Goal: Task Accomplishment & Management: Use online tool/utility

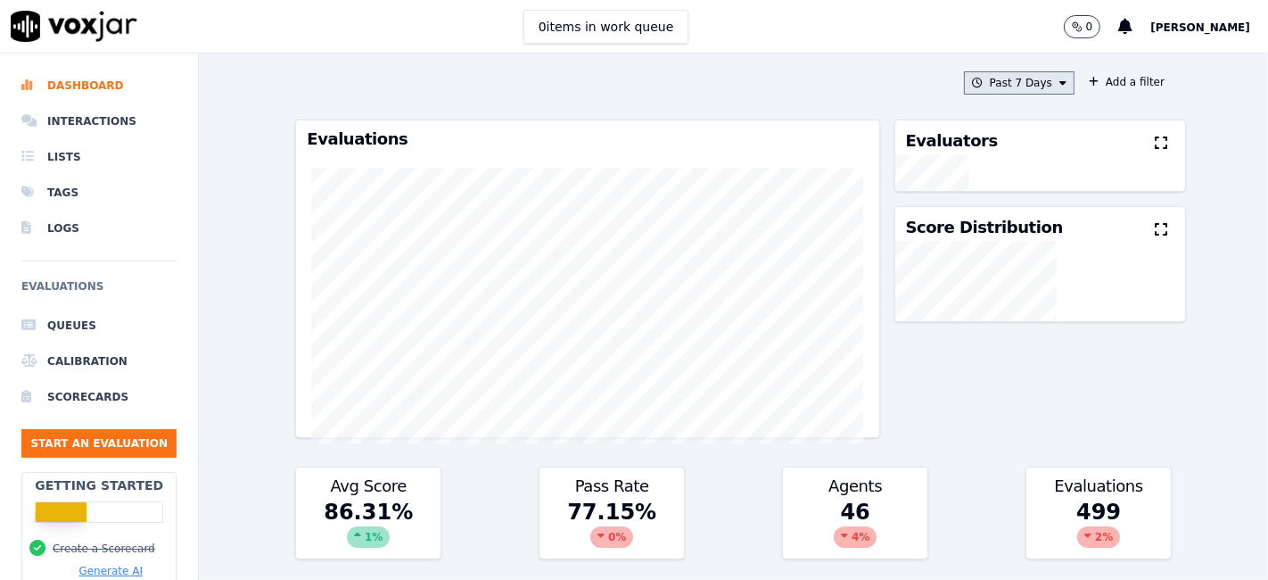
click at [1020, 87] on button "Past 7 Days" at bounding box center [1019, 82] width 111 height 23
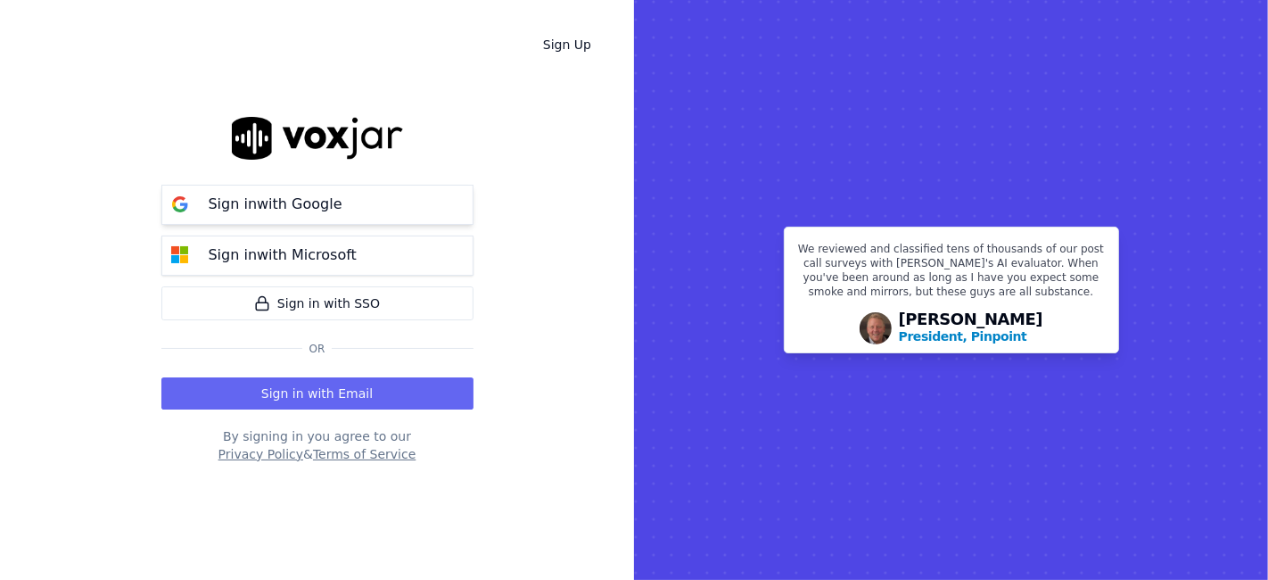
click at [349, 208] on button "Sign in with Google" at bounding box center [317, 205] width 312 height 40
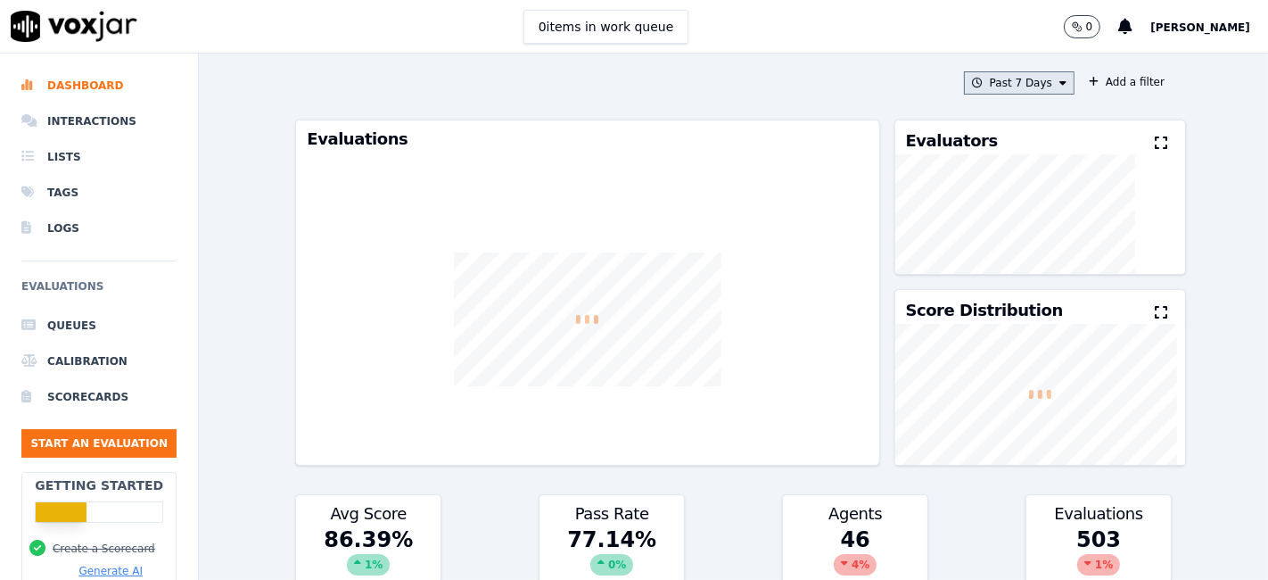
click at [1026, 84] on button "Past 7 Days" at bounding box center [1019, 82] width 111 height 23
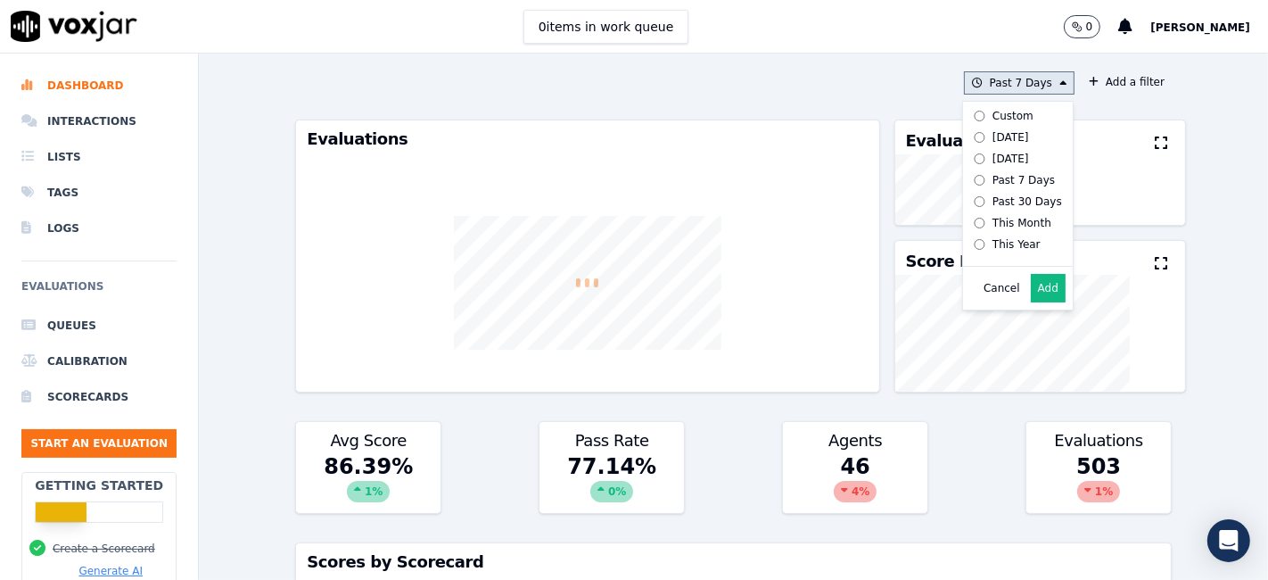
click at [1002, 123] on label "Custom" at bounding box center [1014, 115] width 95 height 21
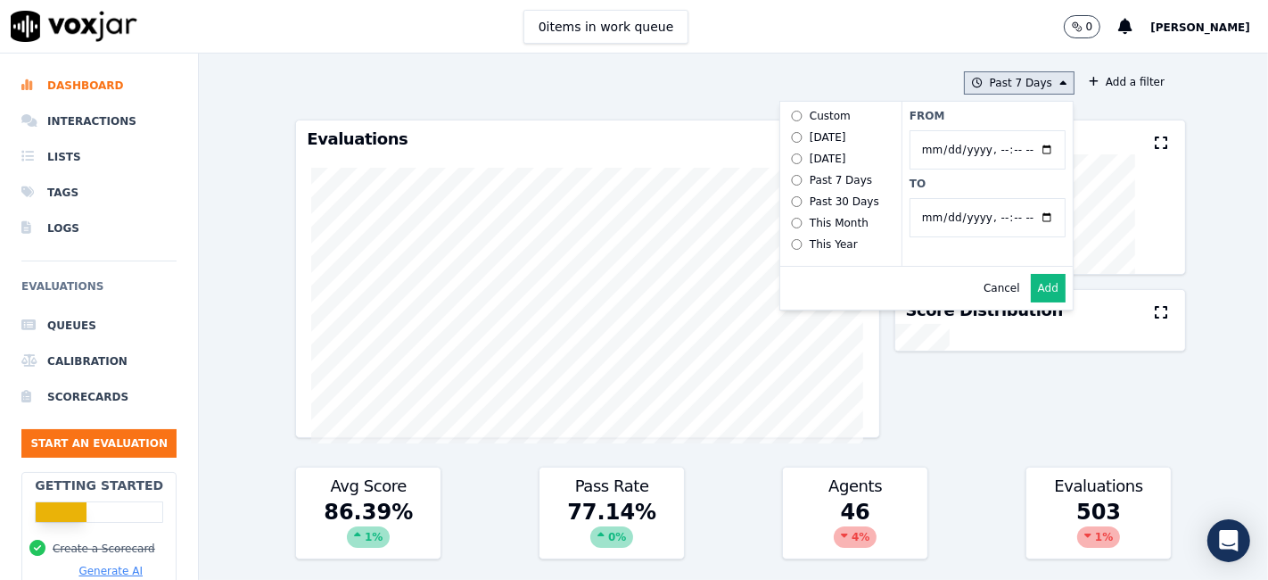
click at [1026, 146] on input "From" at bounding box center [988, 149] width 156 height 39
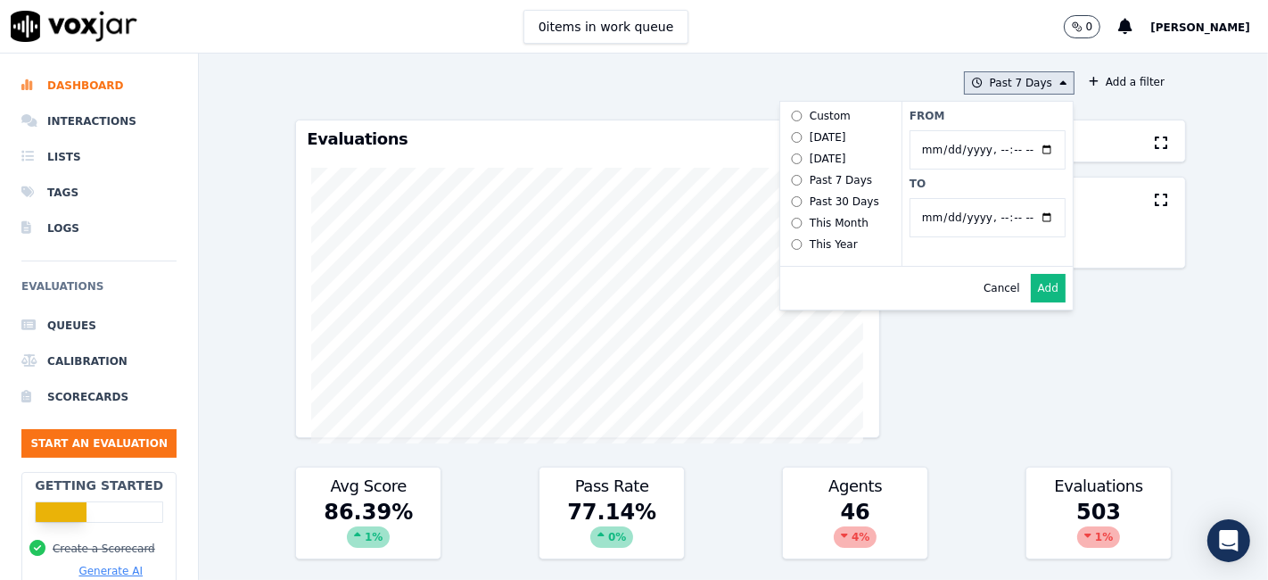
type input "[DATE]T00:00"
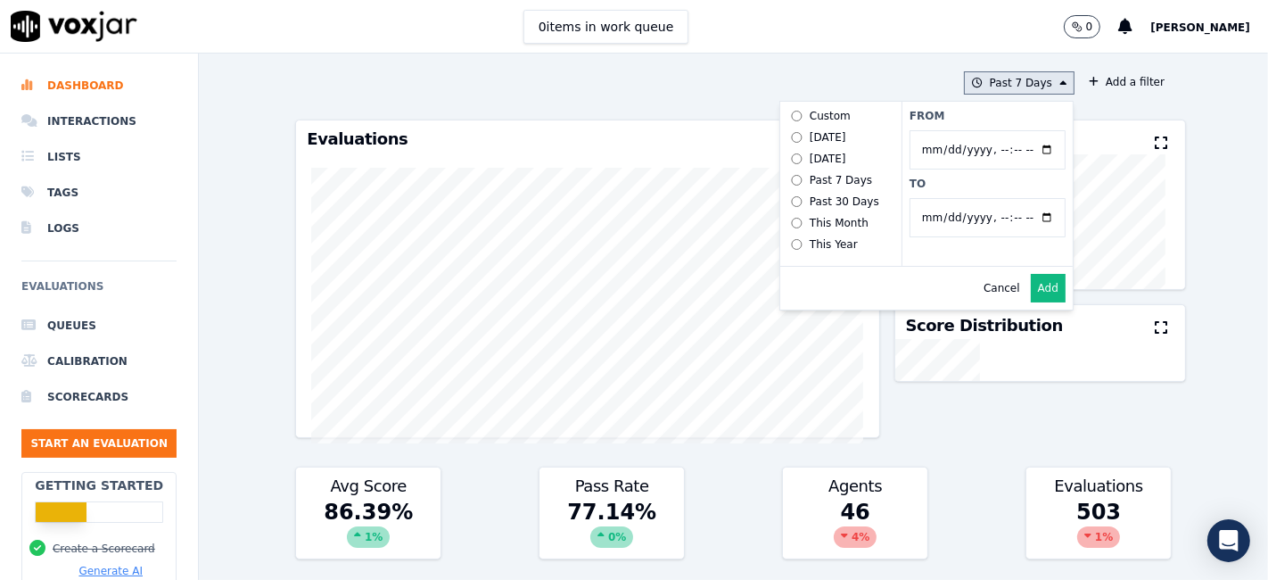
click at [991, 117] on label "From" at bounding box center [988, 116] width 156 height 14
click at [991, 130] on input "From" at bounding box center [988, 149] width 156 height 39
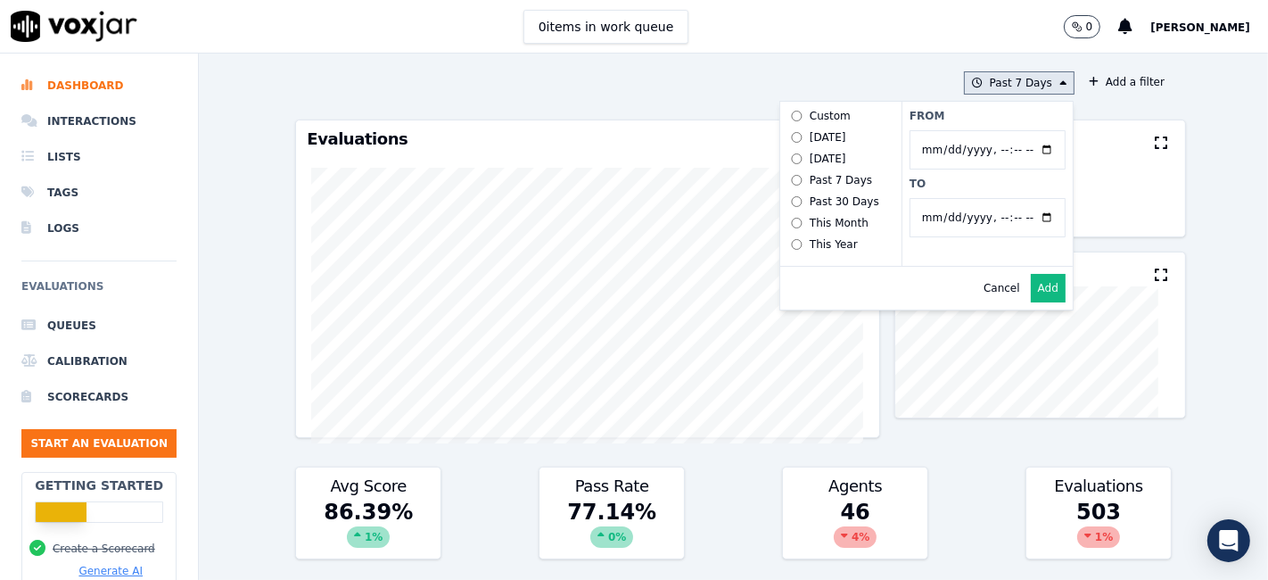
click at [1024, 211] on input "To" at bounding box center [988, 217] width 156 height 39
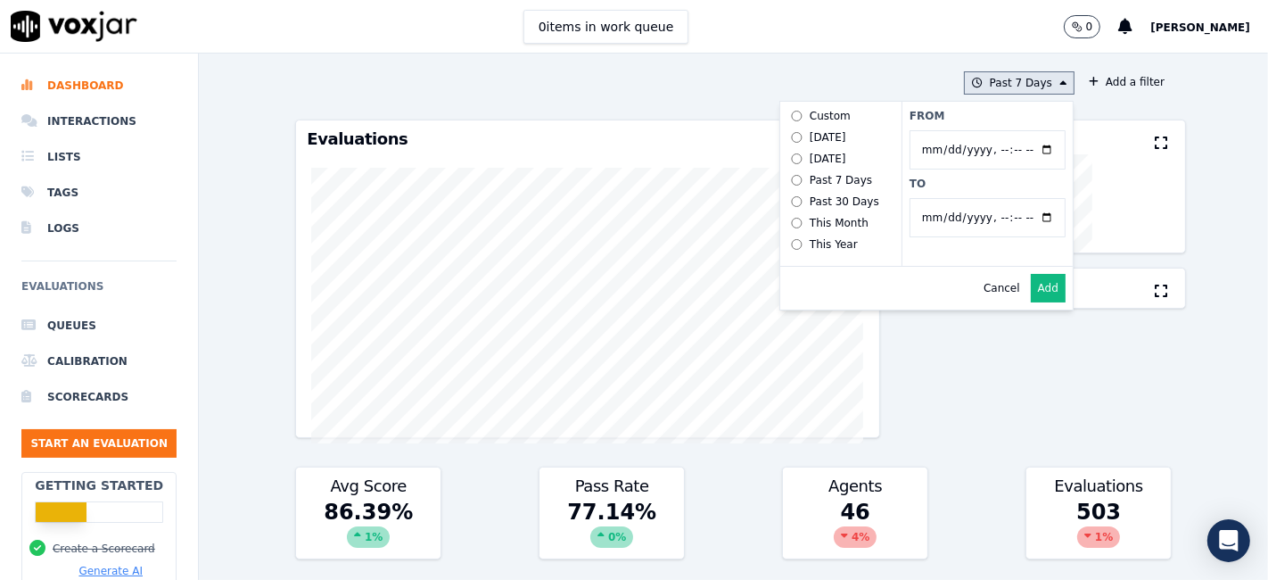
type input "[DATE]T23:59"
click at [971, 183] on label "To" at bounding box center [988, 184] width 156 height 14
click at [971, 198] on input "To" at bounding box center [988, 217] width 156 height 39
click at [1031, 302] on button "Add" at bounding box center [1048, 288] width 35 height 29
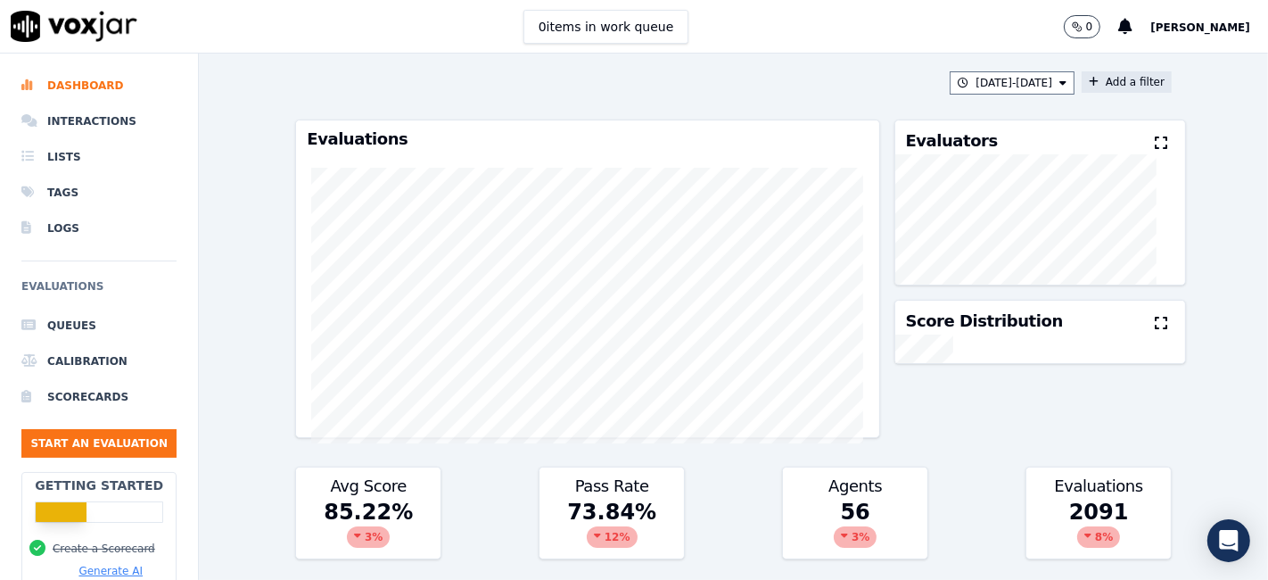
click at [1118, 84] on button "Add a filter" at bounding box center [1127, 81] width 90 height 21
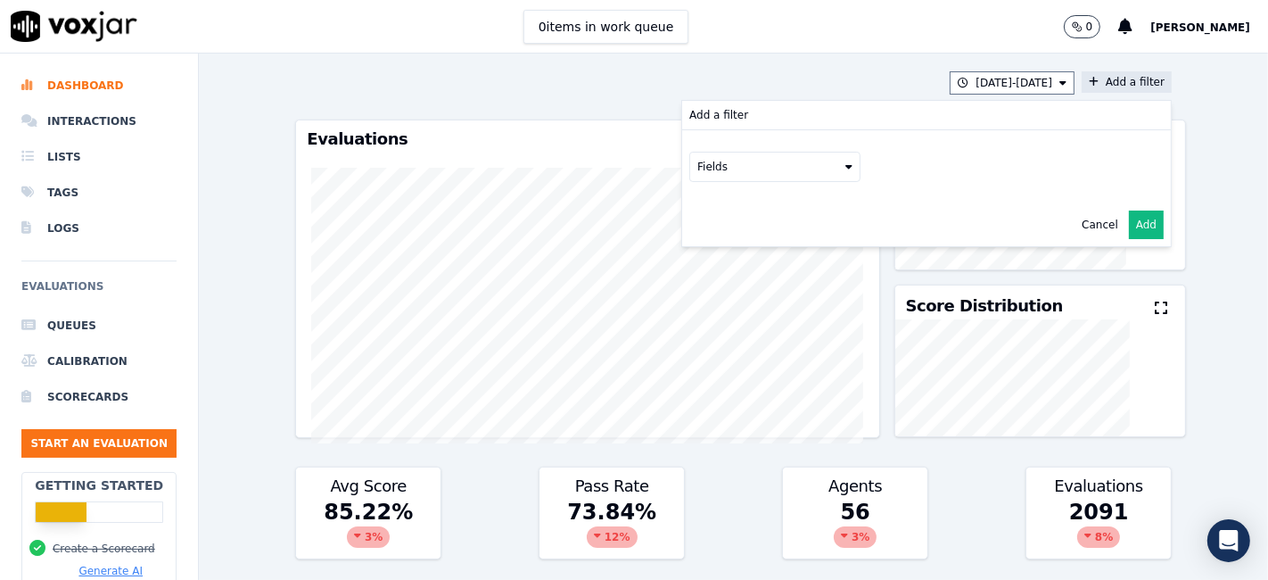
click at [756, 179] on div "Fields" at bounding box center [926, 166] width 489 height 73
click at [754, 176] on button "Fields" at bounding box center [774, 167] width 171 height 30
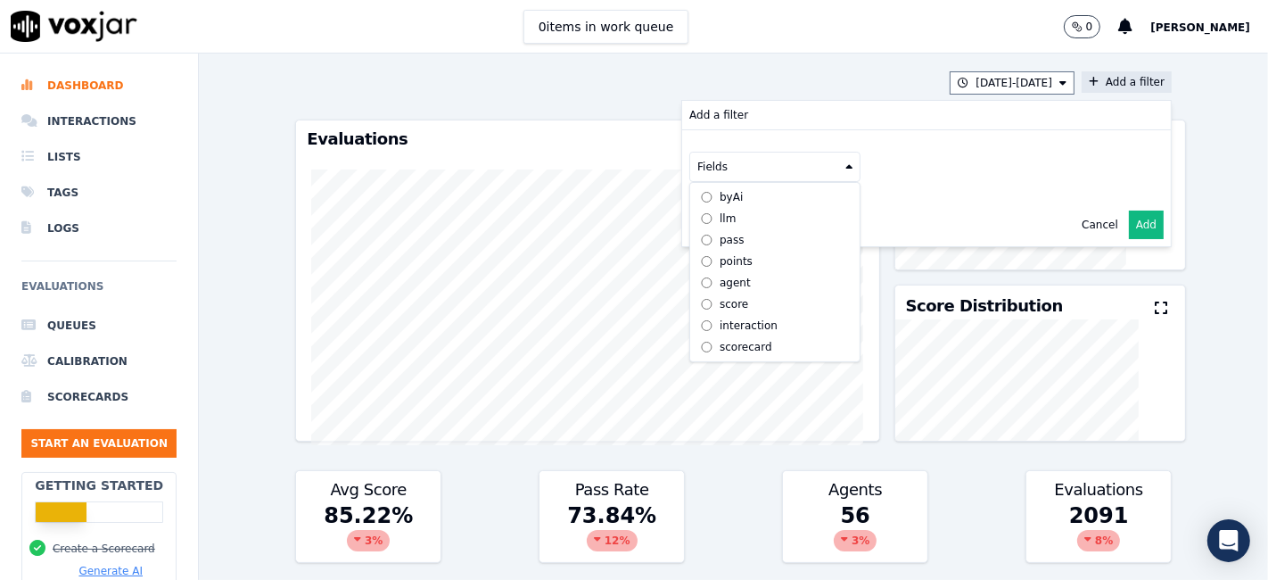
scroll to position [15, 0]
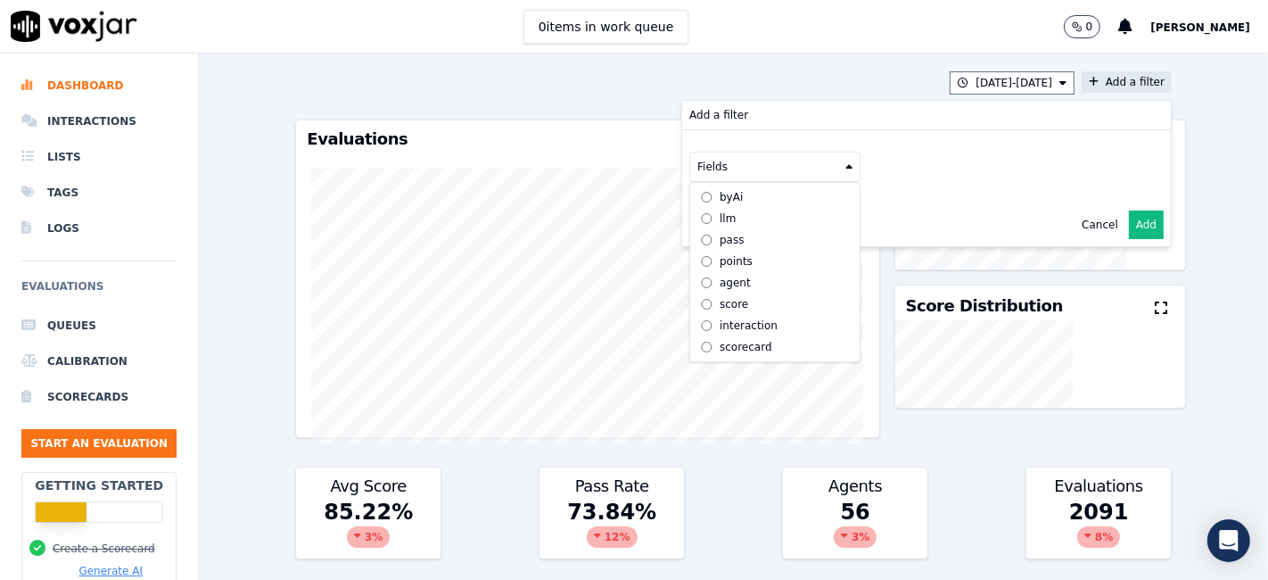
click at [720, 340] on div "scorecard" at bounding box center [746, 347] width 53 height 14
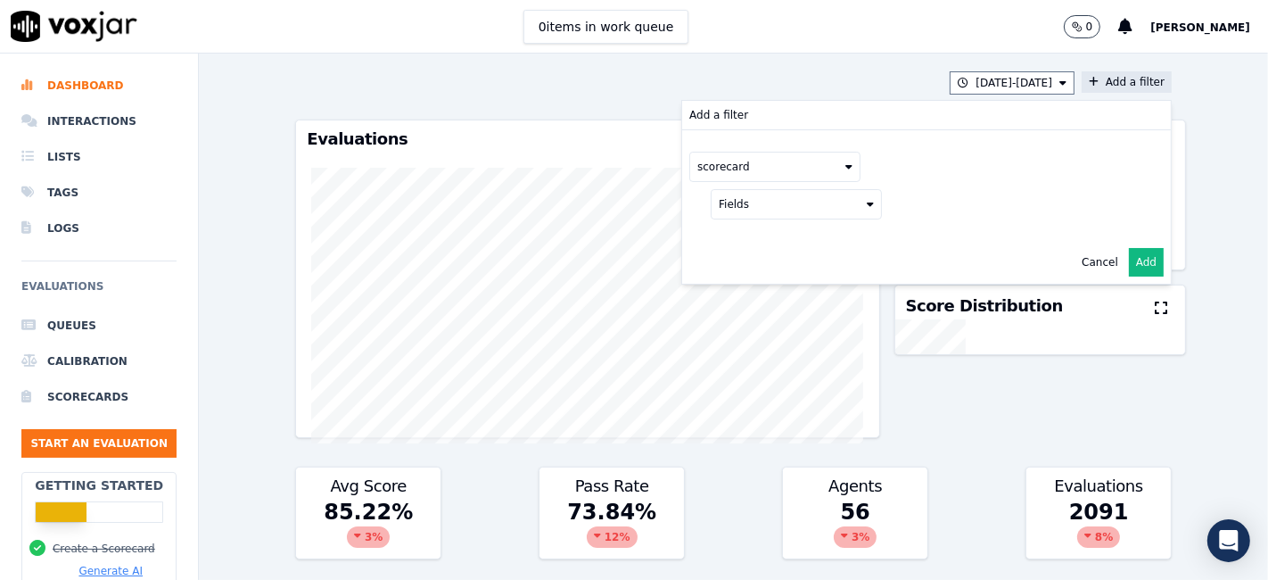
click at [820, 200] on button "Fields" at bounding box center [796, 204] width 171 height 30
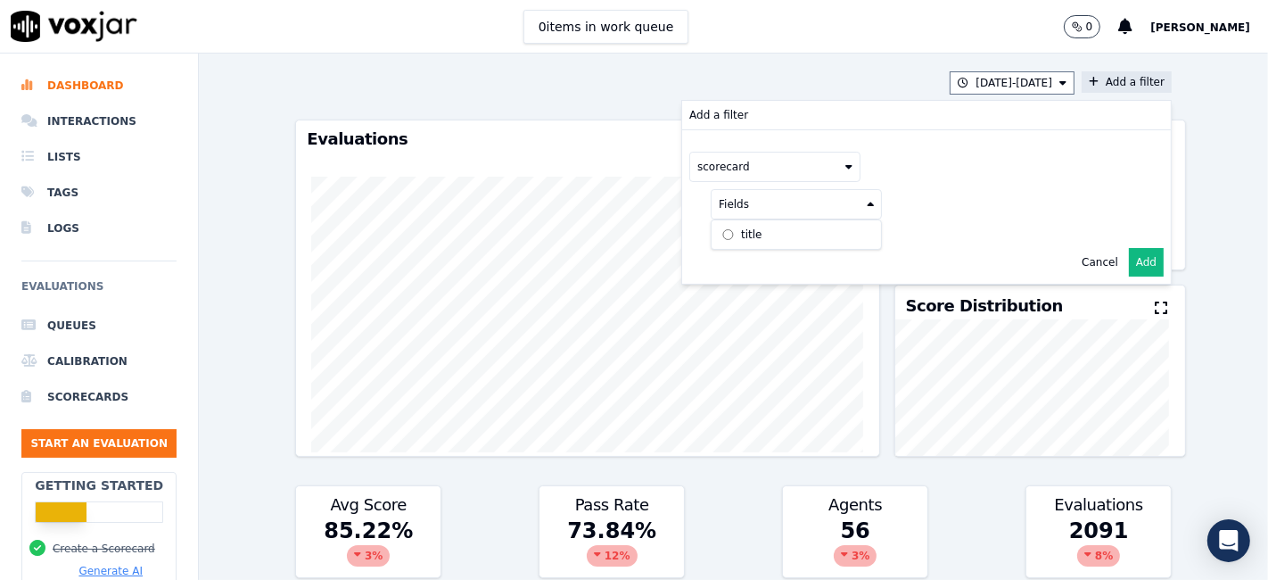
click at [780, 234] on label "title" at bounding box center [796, 234] width 162 height 21
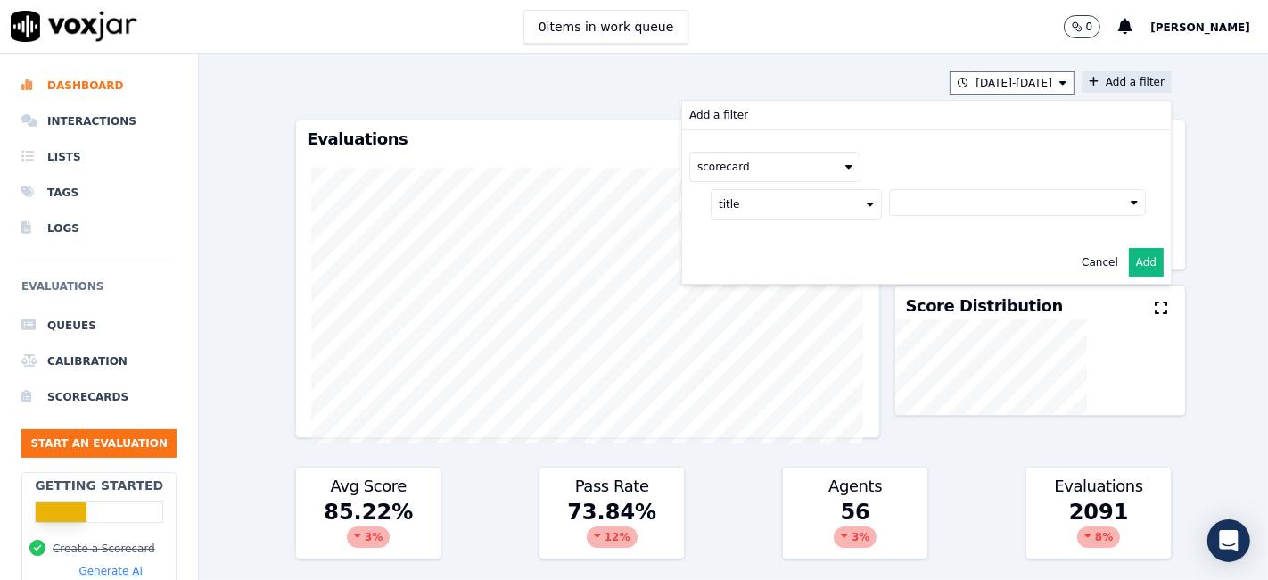
click at [923, 199] on button at bounding box center [1017, 202] width 257 height 27
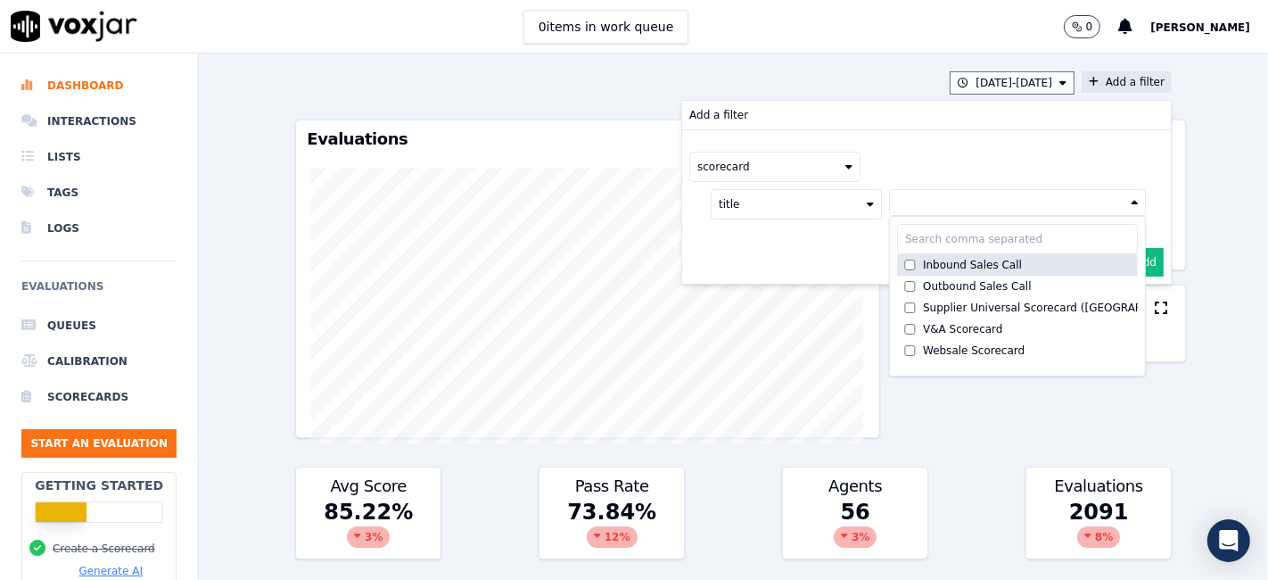
click at [923, 263] on div "Inbound Sales Call" at bounding box center [972, 265] width 99 height 14
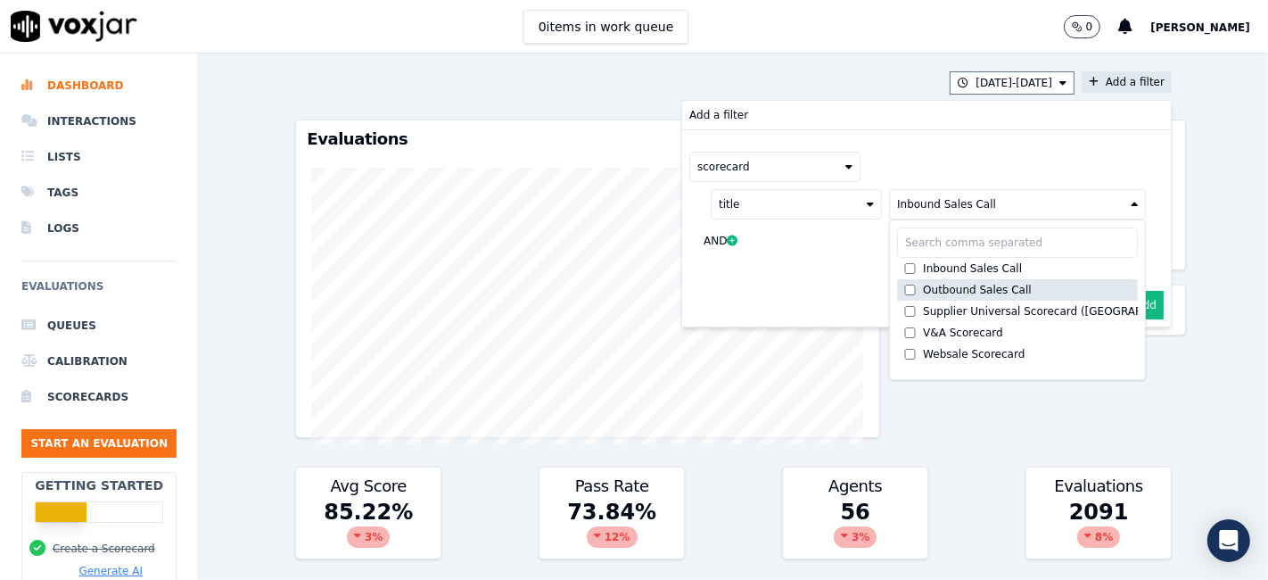
click at [923, 287] on div "Outbound Sales Call" at bounding box center [977, 290] width 109 height 14
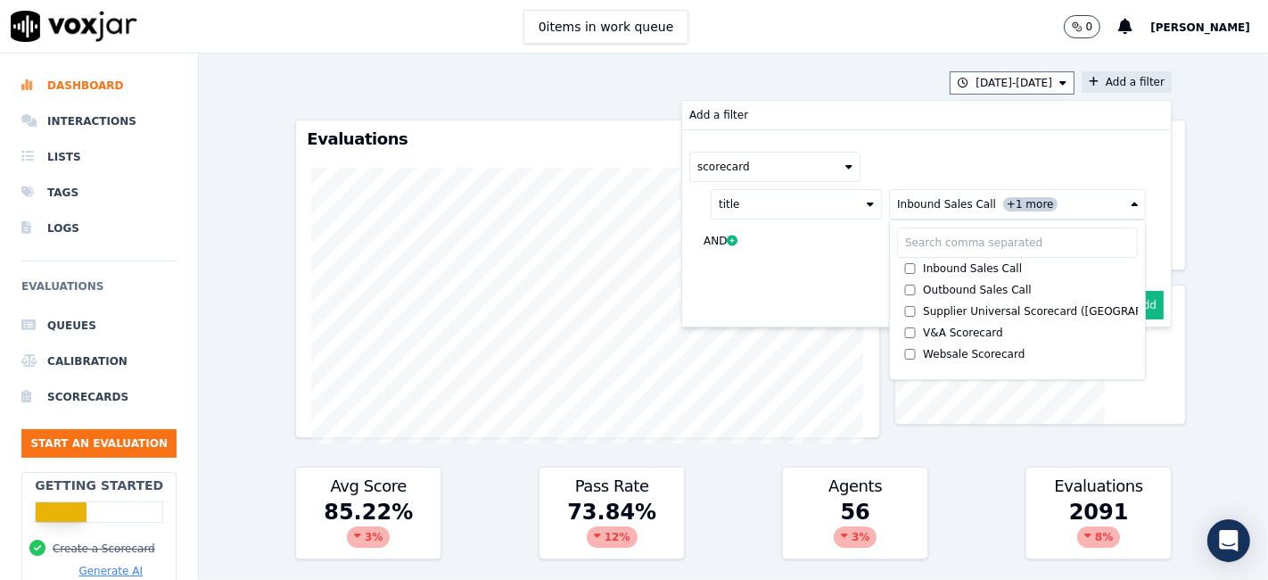
click at [1129, 301] on button "Add" at bounding box center [1146, 305] width 35 height 29
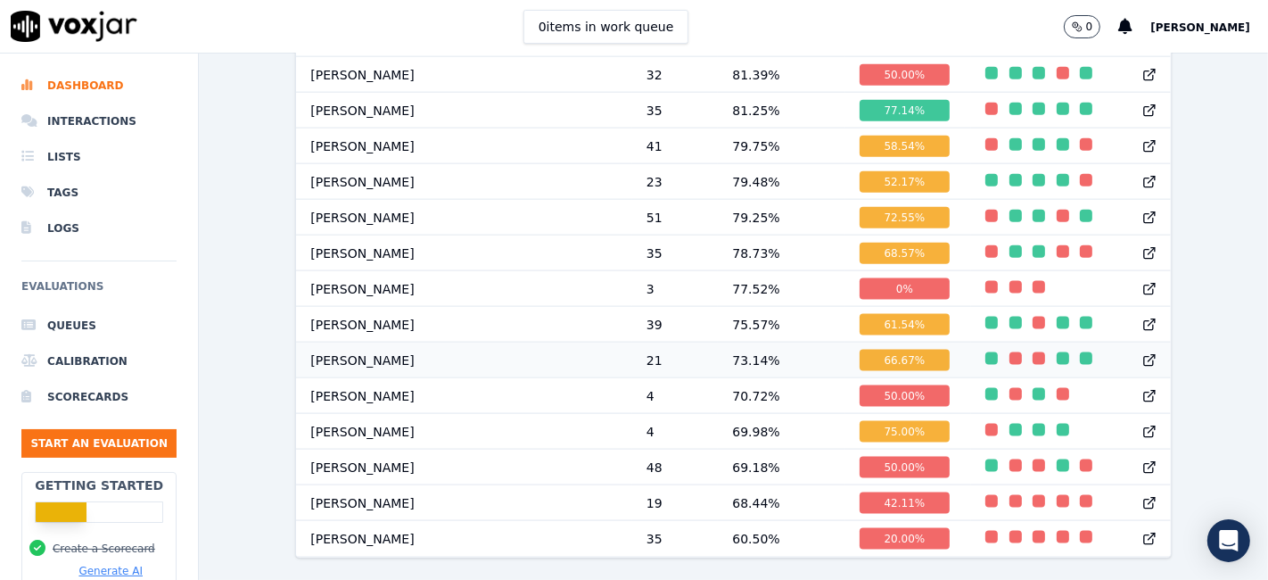
scroll to position [1967, 0]
click at [78, 119] on li "Interactions" at bounding box center [98, 121] width 155 height 36
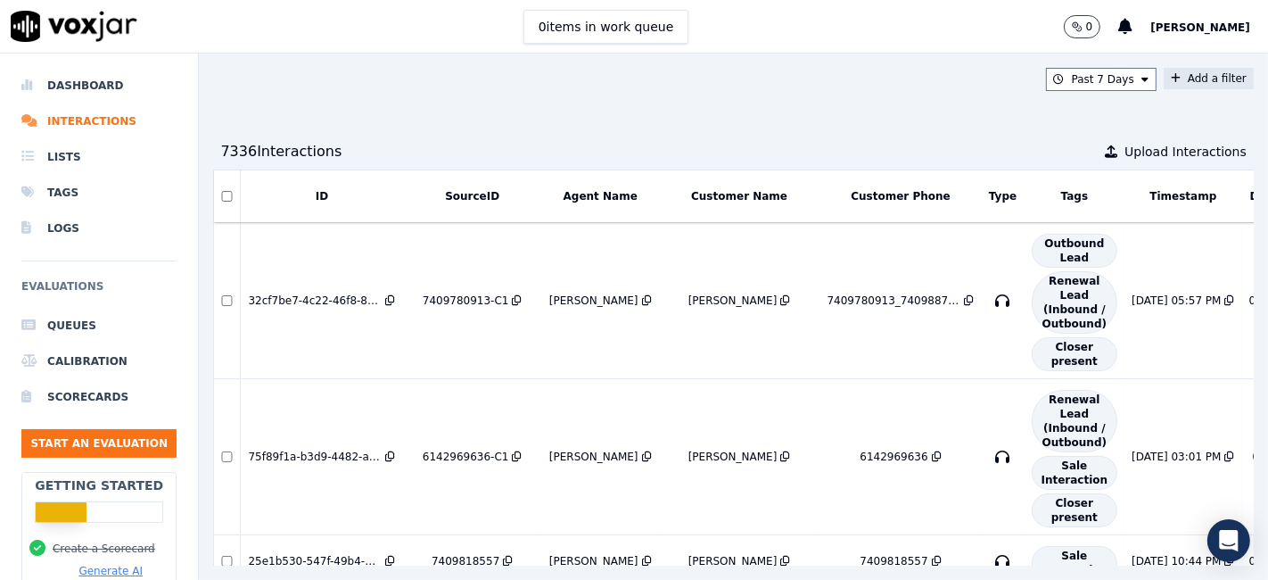
click at [1166, 75] on button "Add a filter" at bounding box center [1209, 78] width 90 height 21
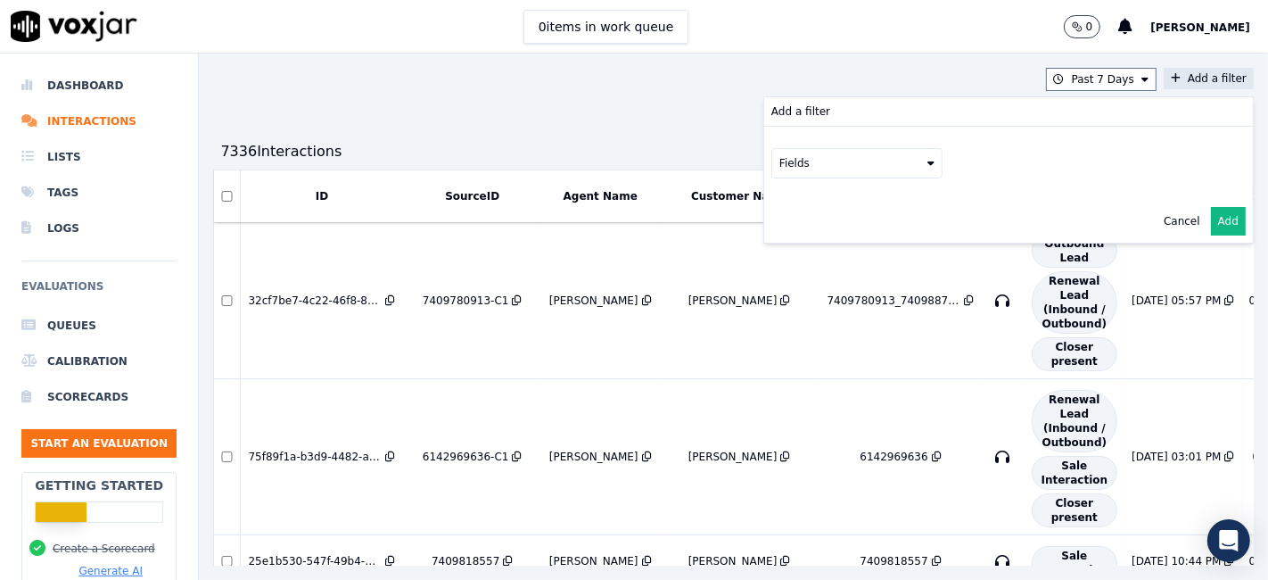
click at [805, 167] on button "Fields" at bounding box center [856, 163] width 171 height 30
click at [811, 236] on div "sourceIdentifier" at bounding box center [844, 236] width 84 height 14
click at [960, 158] on button at bounding box center [1078, 161] width 257 height 27
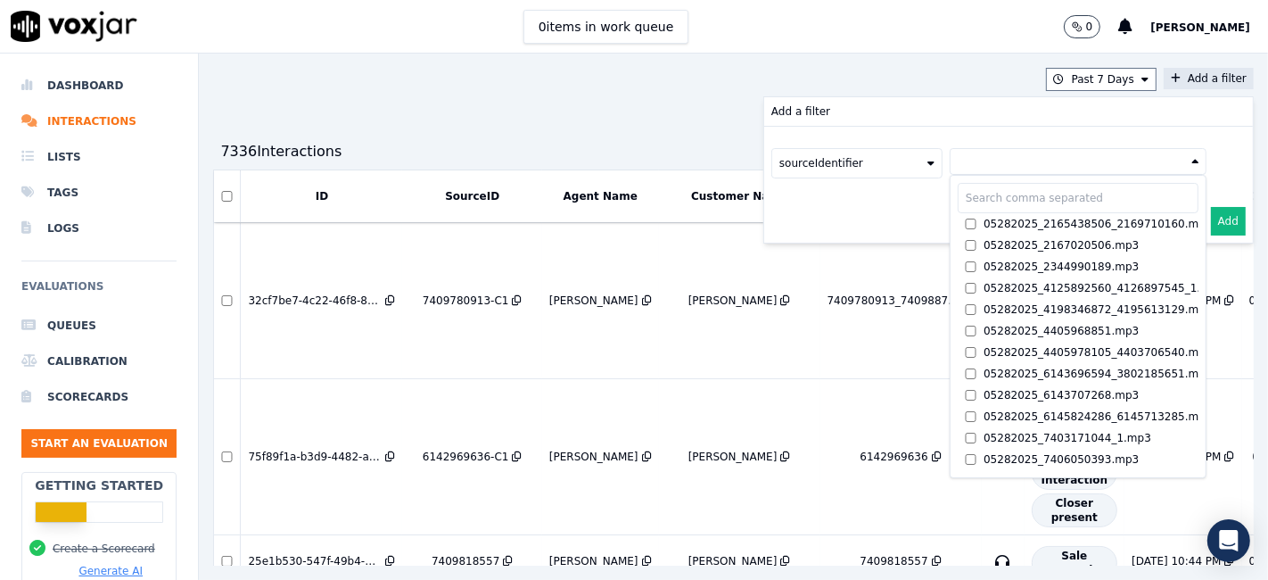
click at [958, 194] on input "text" at bounding box center [1078, 198] width 241 height 30
paste input "6053608140"
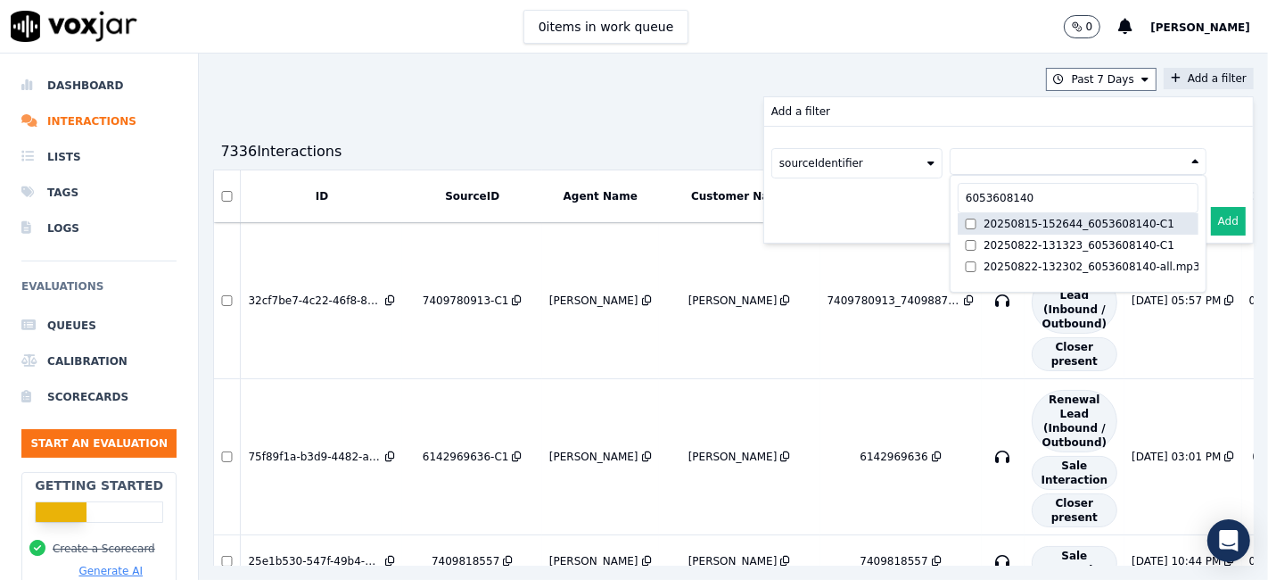
type input "6053608140"
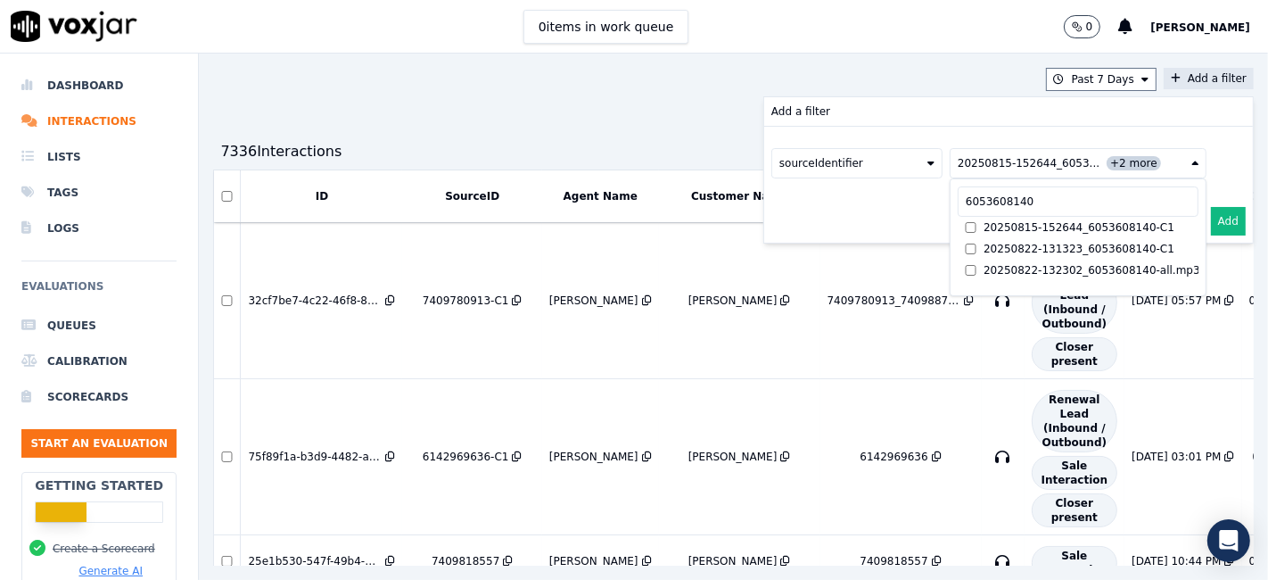
click at [1211, 220] on button "Add" at bounding box center [1228, 221] width 35 height 29
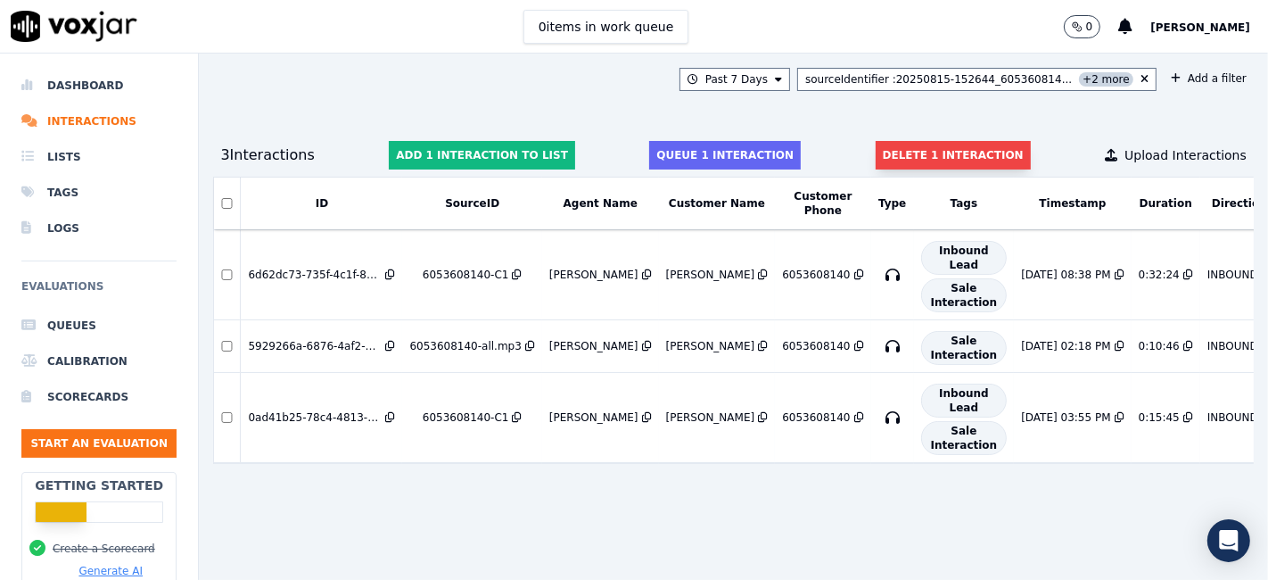
click at [898, 153] on button "Delete 1 interaction" at bounding box center [953, 155] width 155 height 29
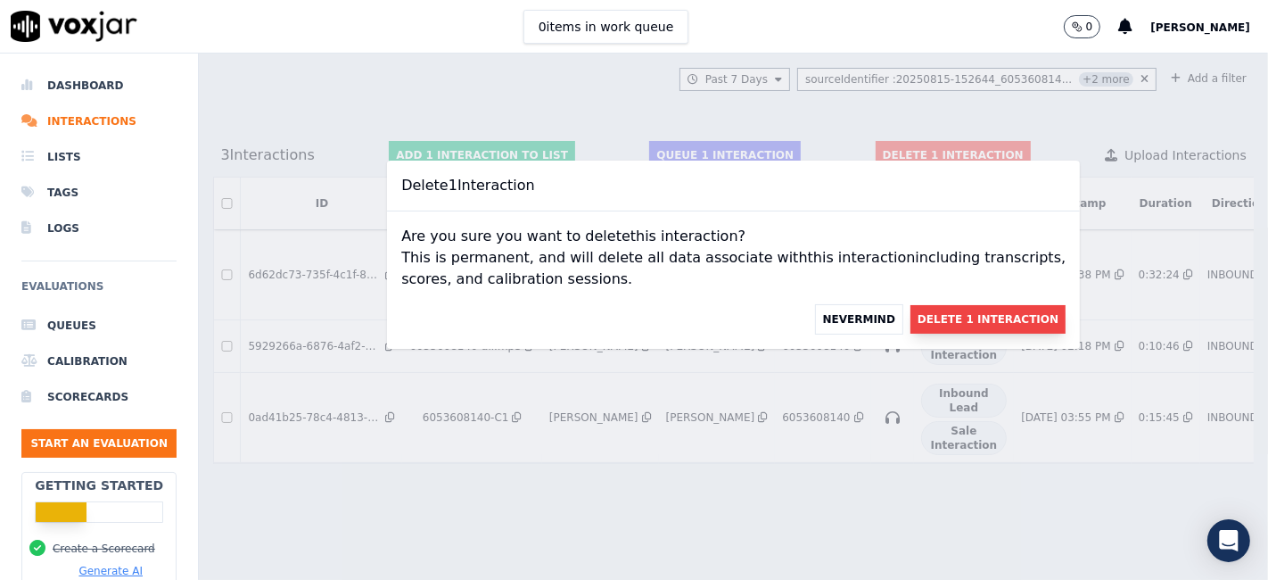
click at [941, 309] on button "Delete 1 Interaction" at bounding box center [988, 319] width 155 height 29
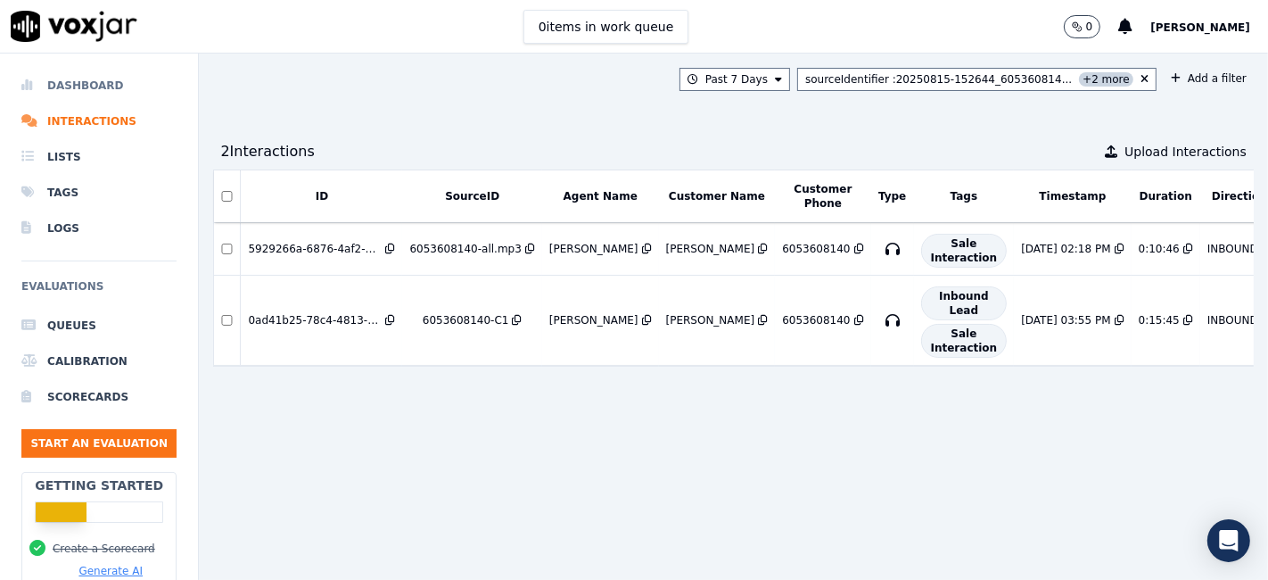
click at [76, 88] on li "Dashboard" at bounding box center [98, 86] width 155 height 36
